Goal: Task Accomplishment & Management: Use online tool/utility

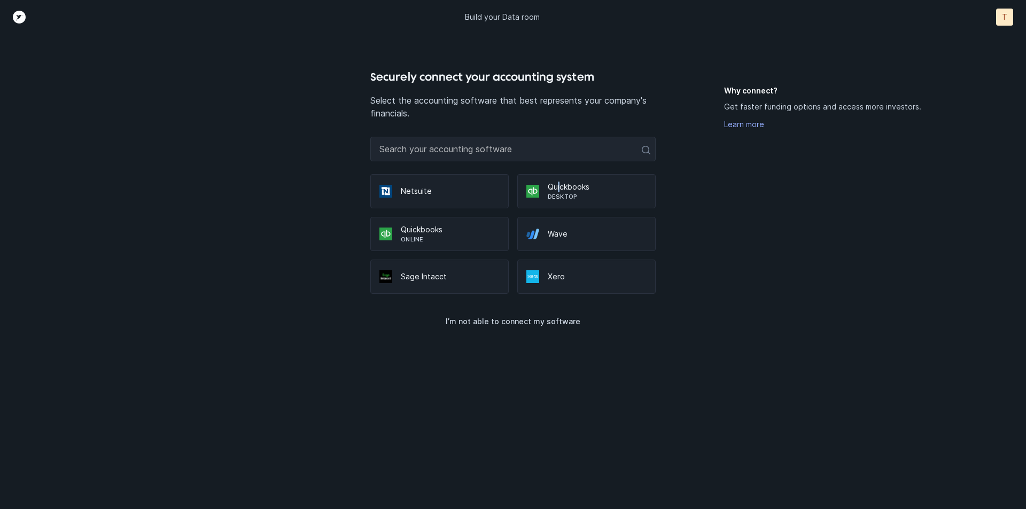
click at [559, 185] on p "Quickbooks" at bounding box center [597, 187] width 99 height 11
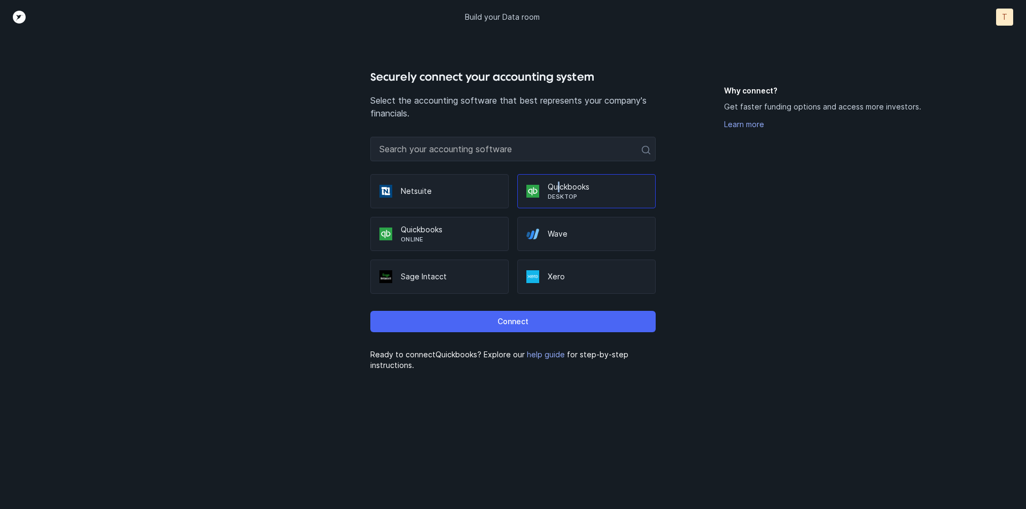
click at [513, 319] on p "Connect" at bounding box center [512, 321] width 31 height 13
